Goal: Information Seeking & Learning: Find contact information

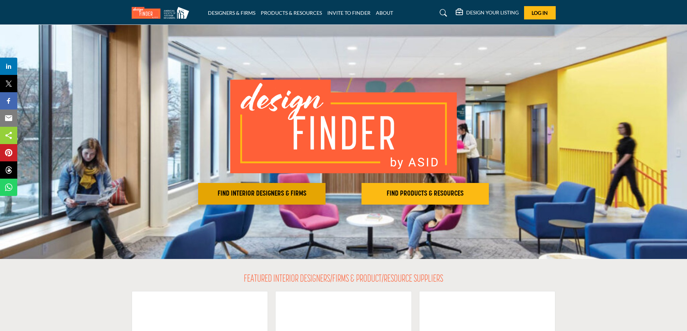
click at [249, 188] on button "FIND INTERIOR DESIGNERS & FIRMS" at bounding box center [261, 194] width 127 height 22
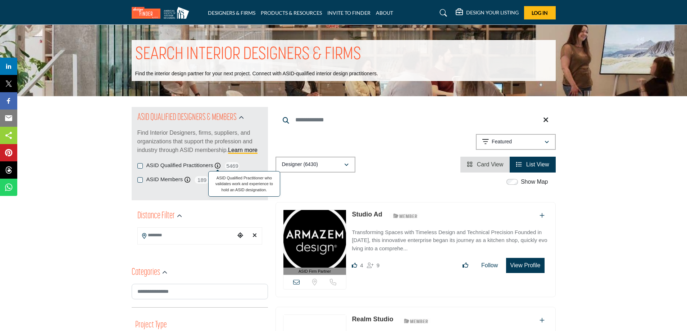
click at [215, 166] on icon at bounding box center [218, 166] width 6 height 6
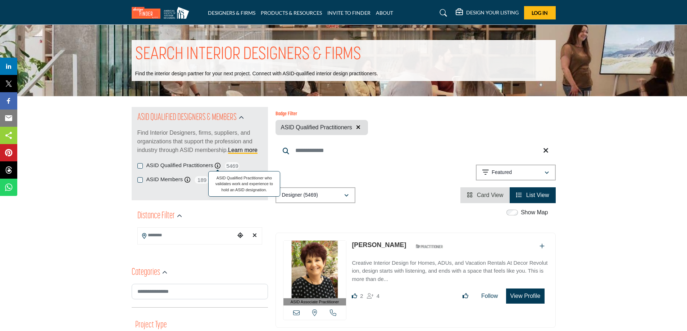
click at [216, 166] on icon at bounding box center [218, 166] width 6 height 6
click at [185, 180] on icon at bounding box center [188, 180] width 6 height 6
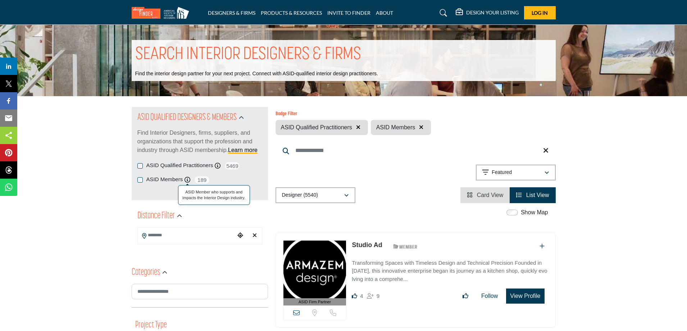
click at [187, 185] on span "ASID Member who supports and impacts the Interior Design industry." at bounding box center [214, 195] width 72 height 20
click at [421, 127] on icon "button" at bounding box center [421, 127] width 4 height 6
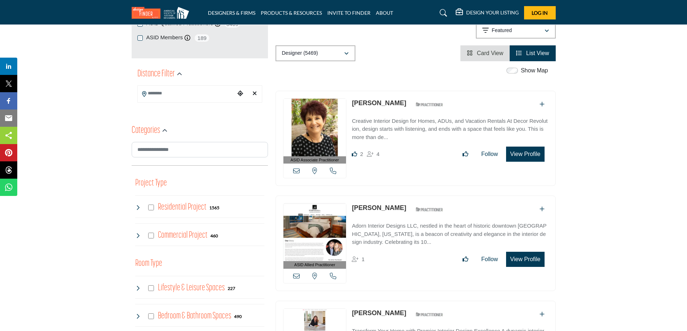
scroll to position [144, 0]
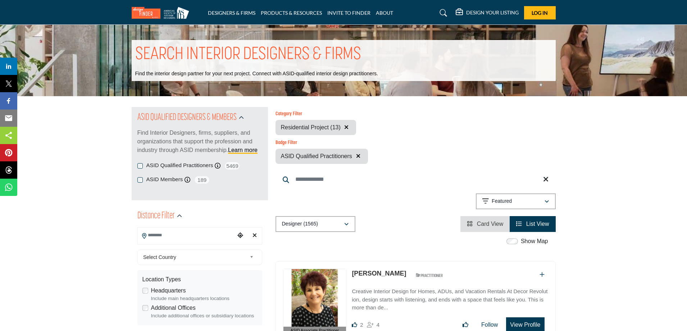
click at [189, 235] on input "Search Location" at bounding box center [186, 235] width 97 height 14
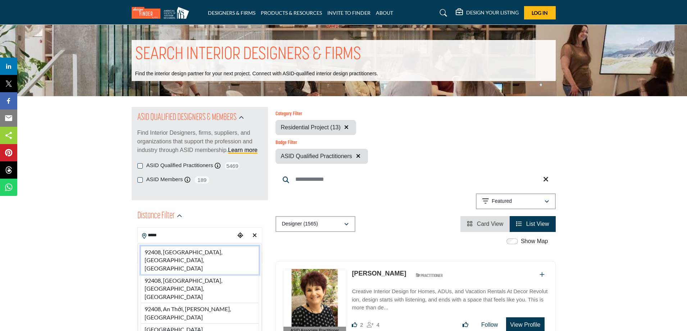
click at [198, 251] on li "92408, [GEOGRAPHIC_DATA], [GEOGRAPHIC_DATA], [GEOGRAPHIC_DATA]" at bounding box center [200, 260] width 118 height 28
type input "**********"
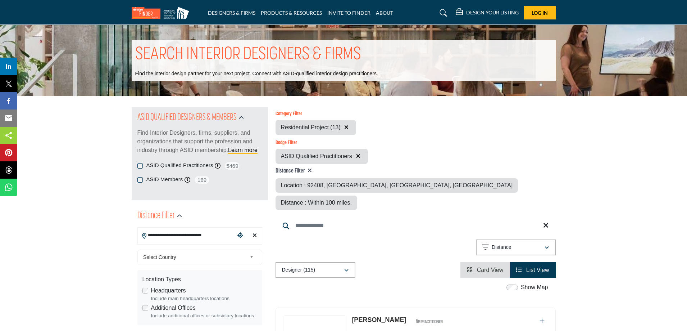
click at [352, 199] on span "Distance : Within 100 miles." at bounding box center [316, 202] width 71 height 6
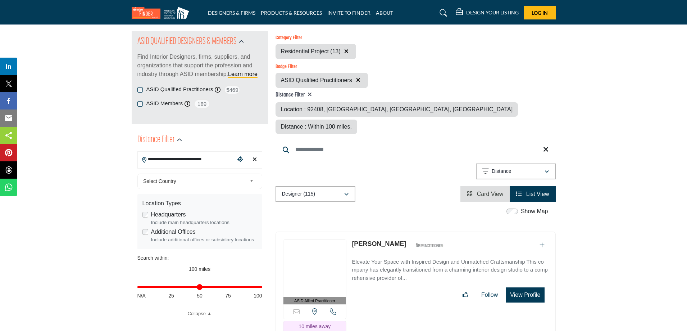
scroll to position [144, 0]
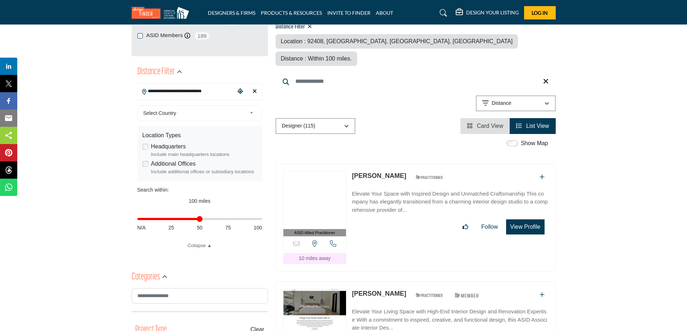
drag, startPoint x: 259, startPoint y: 219, endPoint x: 197, endPoint y: 218, distance: 62.6
type input "**"
click at [197, 218] on input "Distance in miles" at bounding box center [199, 218] width 125 height 1
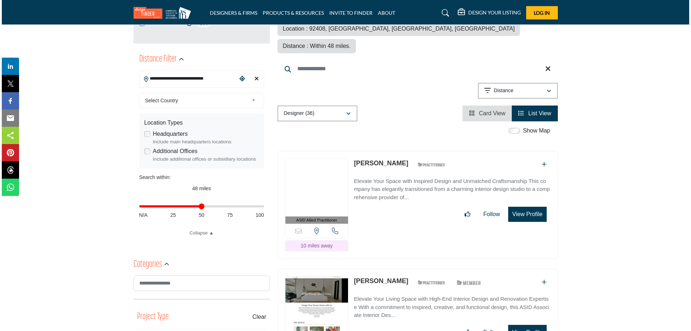
scroll to position [144, 0]
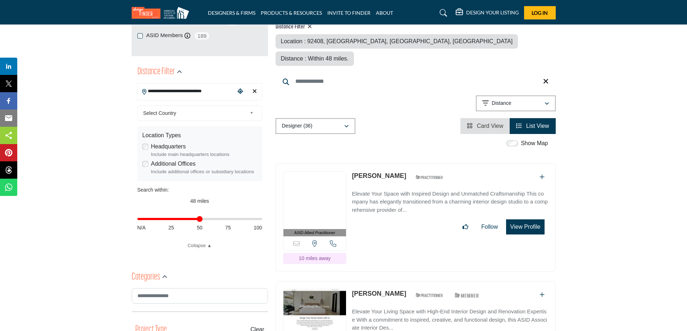
click at [525, 219] on button "View Profile" at bounding box center [525, 226] width 38 height 15
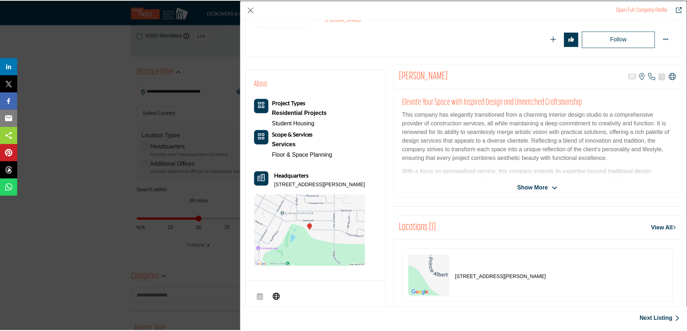
scroll to position [0, 0]
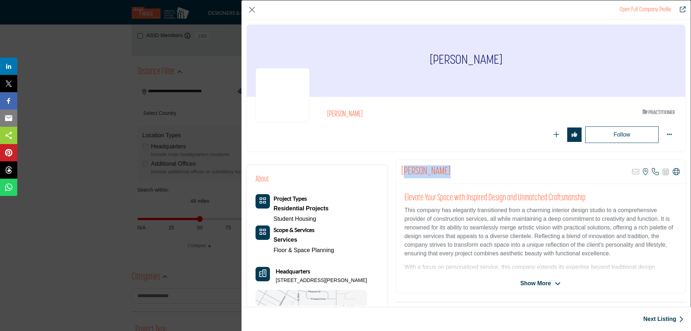
drag, startPoint x: 402, startPoint y: 169, endPoint x: 441, endPoint y: 168, distance: 38.9
click at [441, 168] on div "[PERSON_NAME] Sorry, but this listing is on a subscription plan which does not …" at bounding box center [540, 172] width 289 height 24
click at [453, 171] on div "[PERSON_NAME] Sorry, but this listing is on a subscription plan which does not …" at bounding box center [540, 172] width 289 height 24
drag, startPoint x: 450, startPoint y: 172, endPoint x: 395, endPoint y: 170, distance: 55.1
click at [396, 170] on div "[PERSON_NAME] Sorry, but this listing is on a subscription plan which does not …" at bounding box center [540, 172] width 289 height 24
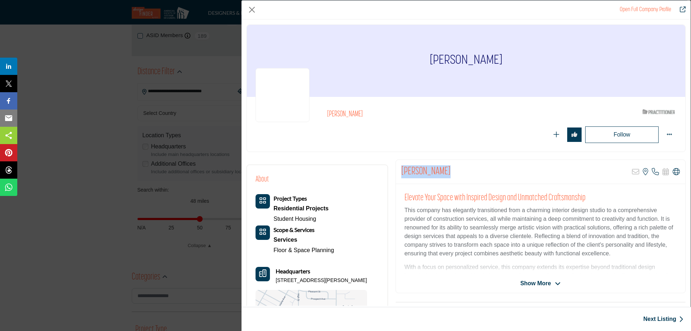
copy h2 "[PERSON_NAME]"
drag, startPoint x: 494, startPoint y: 60, endPoint x: 436, endPoint y: 58, distance: 58.3
click at [436, 58] on div "[PERSON_NAME]" at bounding box center [466, 61] width 438 height 72
copy h1 "[PERSON_NAME]"
click at [250, 8] on button "Close" at bounding box center [251, 9] width 11 height 11
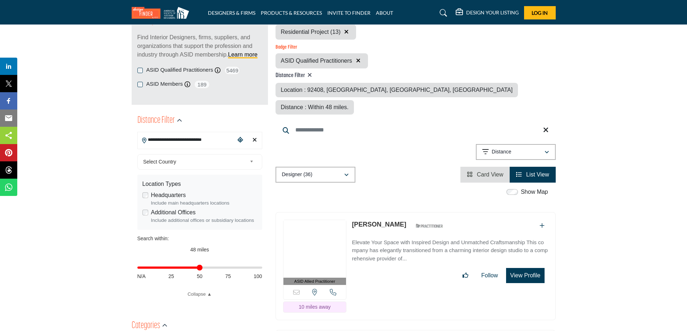
scroll to position [72, 0]
